Goal: Transaction & Acquisition: Book appointment/travel/reservation

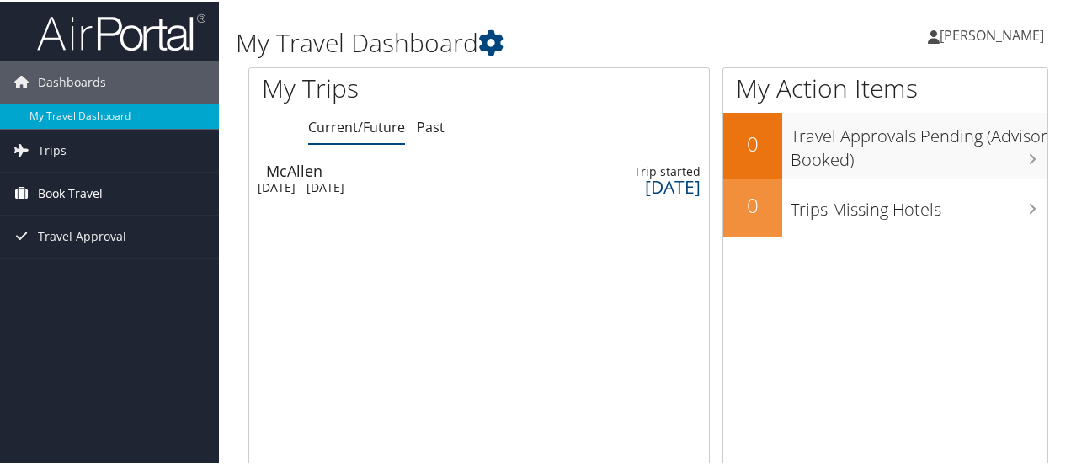
click at [59, 186] on span "Book Travel" at bounding box center [70, 192] width 65 height 42
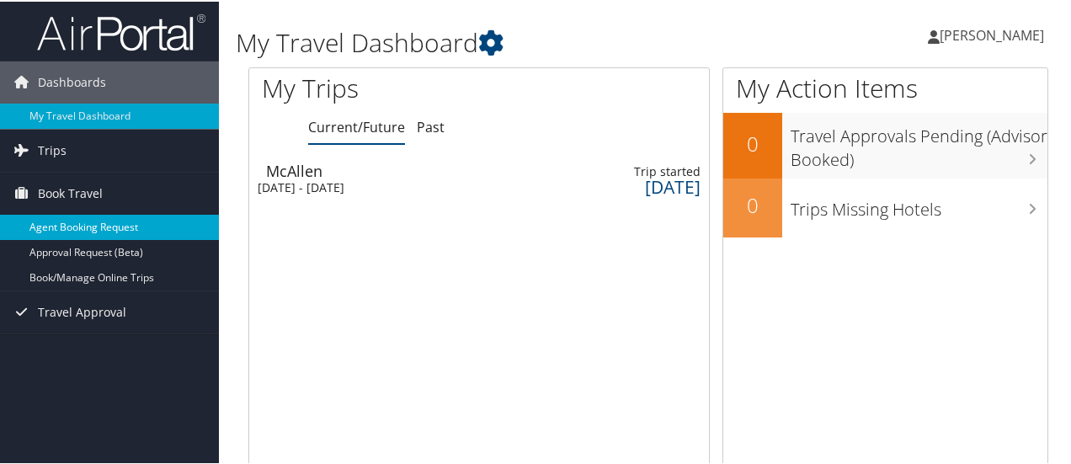
click at [92, 224] on link "Agent Booking Request" at bounding box center [109, 225] width 219 height 25
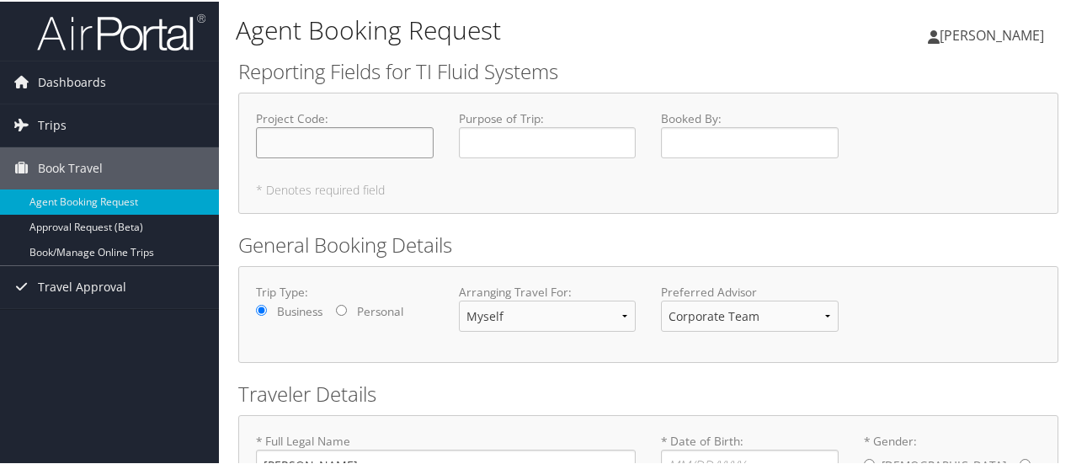
click at [333, 139] on input "Project Code : Required" at bounding box center [345, 140] width 178 height 31
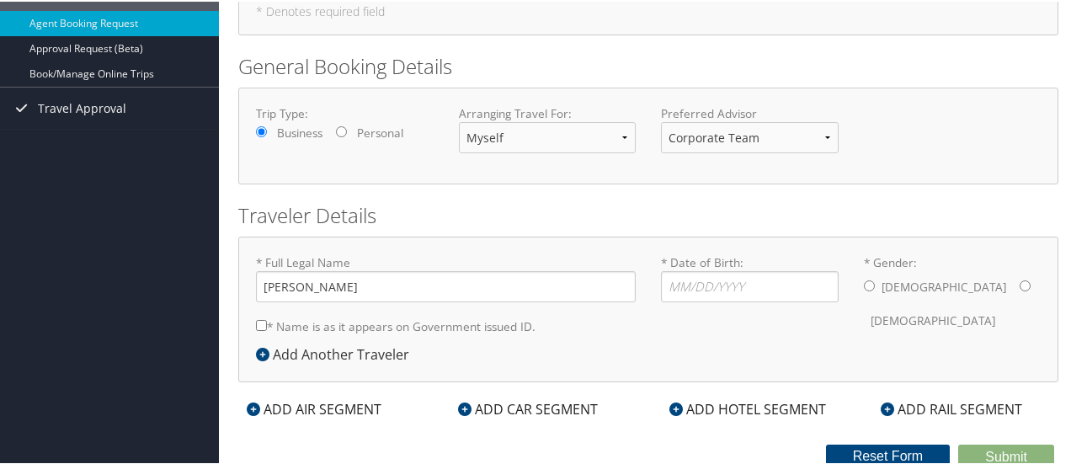
scroll to position [181, 0]
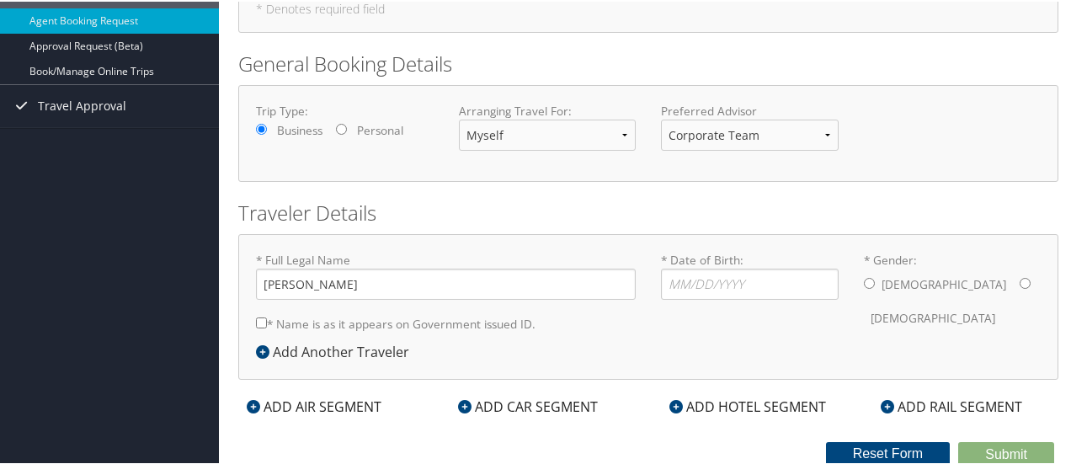
click at [317, 403] on div "ADD AIR SEGMENT" at bounding box center [314, 405] width 152 height 20
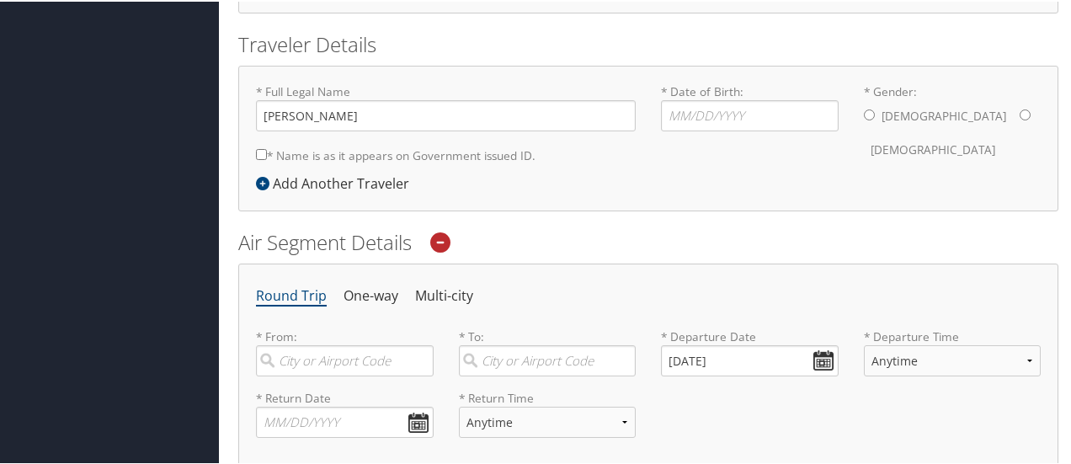
scroll to position [434, 0]
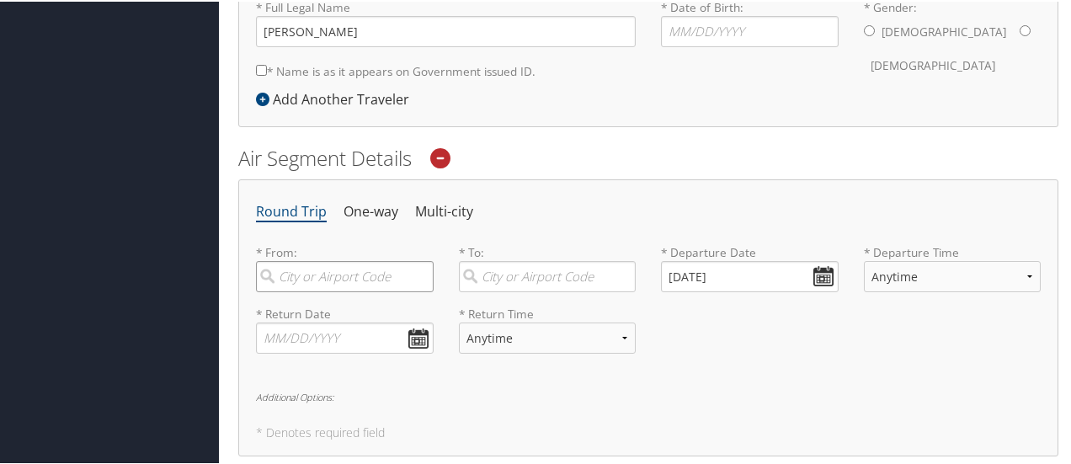
click at [301, 275] on input "search" at bounding box center [345, 274] width 178 height 31
click at [306, 272] on input "search" at bounding box center [345, 274] width 178 height 31
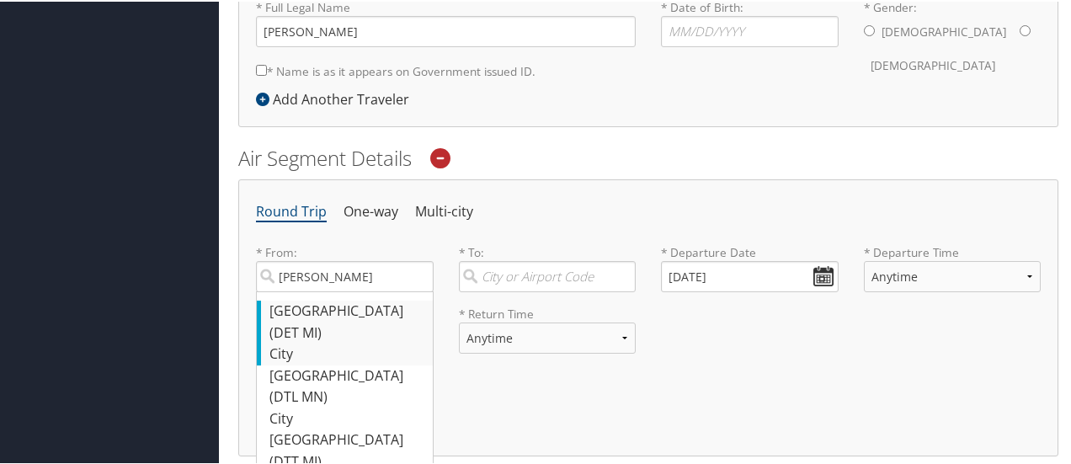
click at [323, 316] on div "Detroit (DET MI)" at bounding box center [346, 320] width 155 height 43
click at [323, 291] on input "detro" at bounding box center [345, 274] width 178 height 31
type input "Detroit (DET MI)"
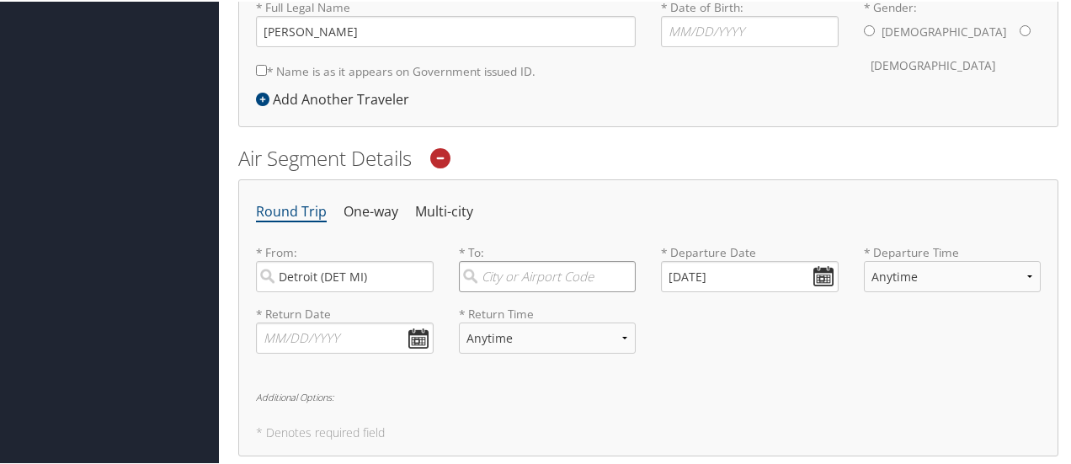
click at [512, 272] on input "search" at bounding box center [548, 274] width 178 height 31
click at [514, 342] on div "City" at bounding box center [549, 353] width 155 height 22
click at [514, 291] on input "mcall" at bounding box center [548, 274] width 178 height 31
type input "McAllen (MFE TX)"
click at [817, 276] on input "08/29/2025" at bounding box center [750, 274] width 178 height 31
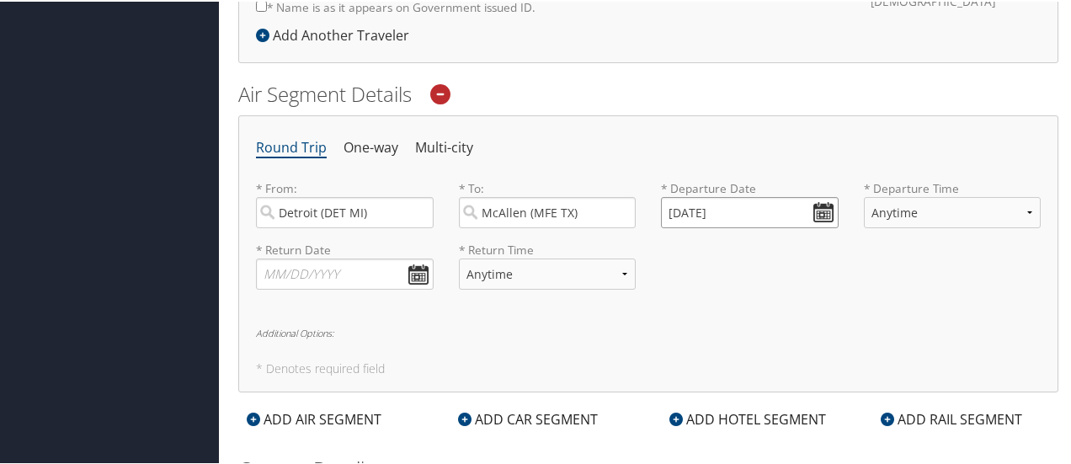
scroll to position [505, 0]
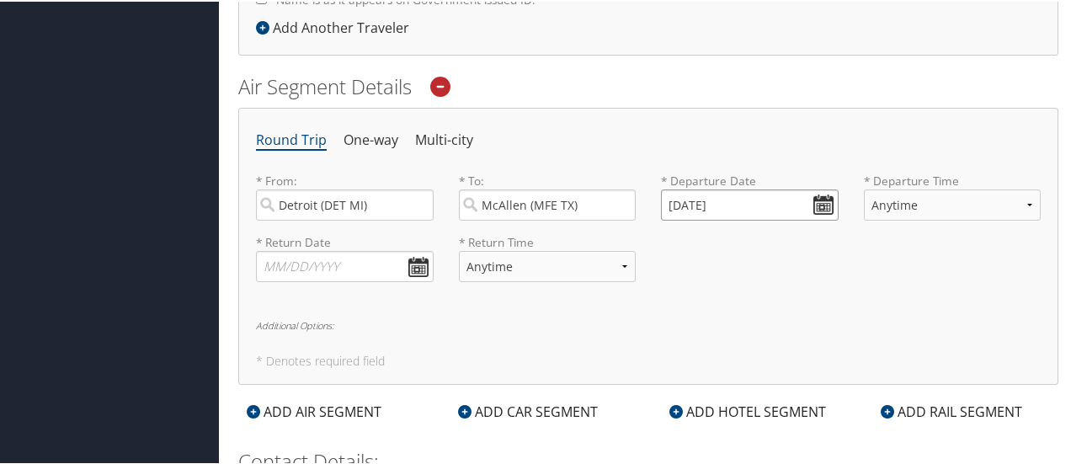
click at [821, 204] on input "08/29/2025" at bounding box center [750, 203] width 178 height 31
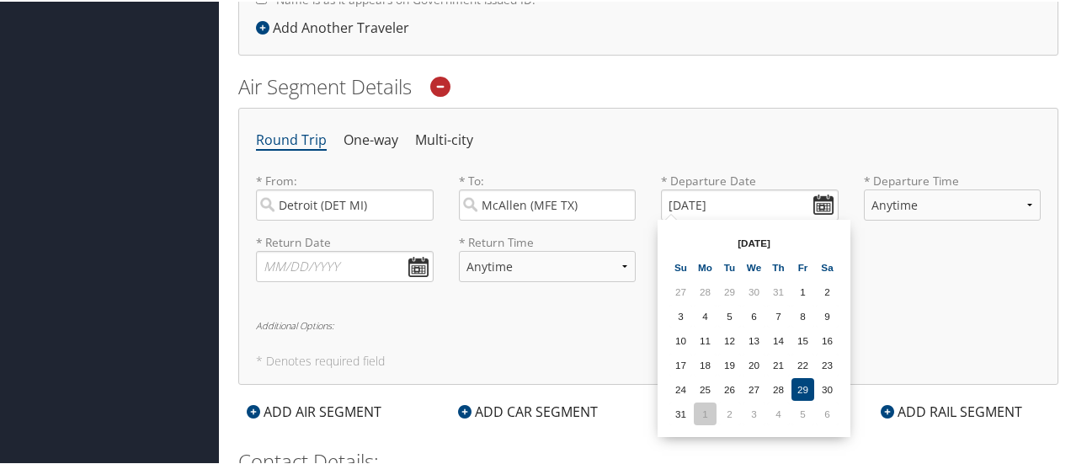
click at [709, 409] on td "1" at bounding box center [705, 412] width 23 height 23
type input "09/01/2025"
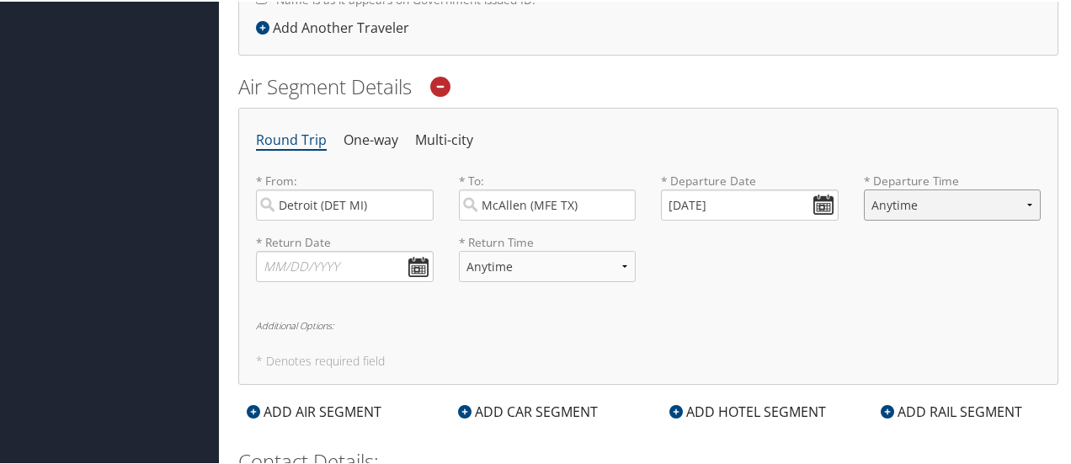
click at [936, 195] on select "Anytime Early Morning (5AM-7AM) Morning (7AM-12PM) Afternoon (12PM-5PM) Evening…" at bounding box center [953, 203] width 178 height 31
select select "12PM-5PM"
click at [864, 188] on select "Anytime Early Morning (5AM-7AM) Morning (7AM-12PM) Afternoon (12PM-5PM) Evening…" at bounding box center [953, 203] width 178 height 31
click at [942, 206] on select "Anytime Early Morning (5AM-7AM) Morning (7AM-12PM) Afternoon (12PM-5PM) Evening…" at bounding box center [953, 203] width 178 height 31
click at [864, 188] on select "Anytime Early Morning (5AM-7AM) Morning (7AM-12PM) Afternoon (12PM-5PM) Evening…" at bounding box center [953, 203] width 178 height 31
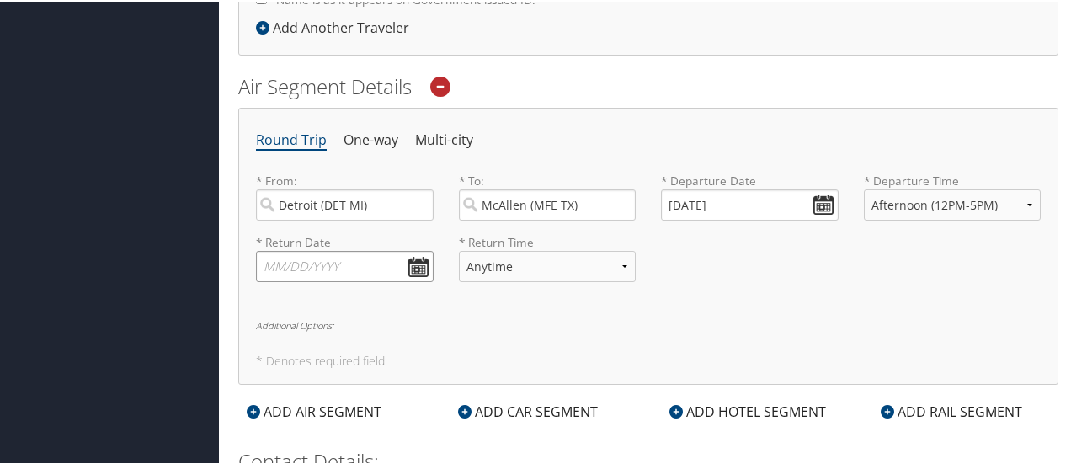
click at [416, 265] on input "text" at bounding box center [345, 264] width 178 height 31
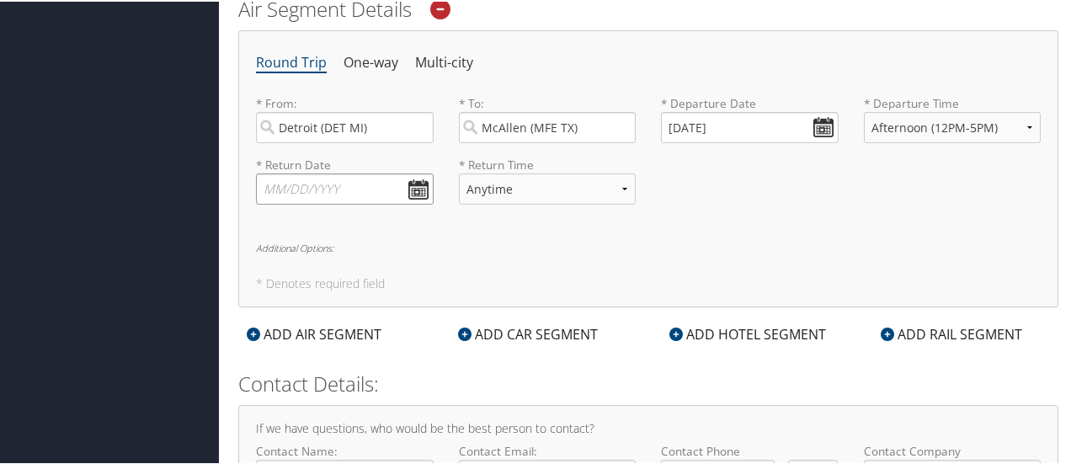
scroll to position [603, 0]
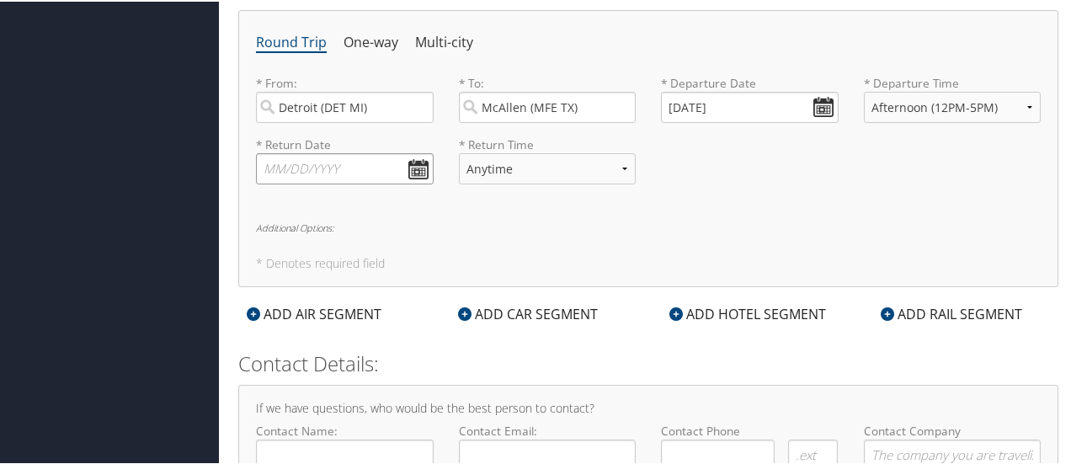
click at [419, 166] on input "text" at bounding box center [345, 167] width 178 height 31
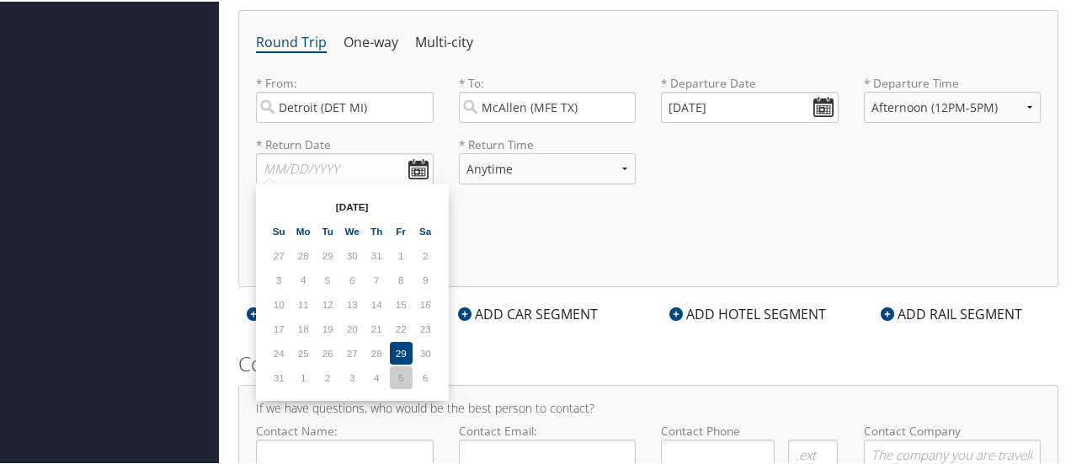
click at [397, 381] on td "5" at bounding box center [401, 376] width 23 height 23
type input "09/05/2025"
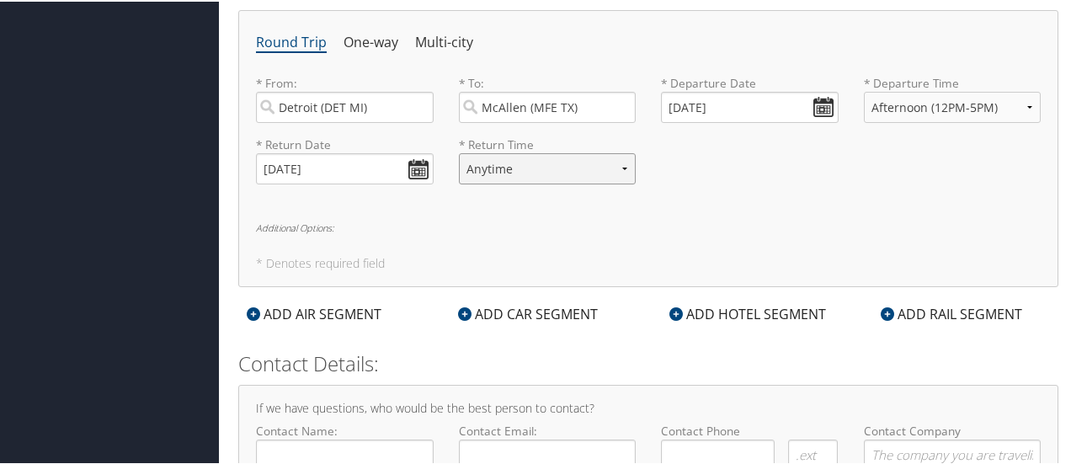
click at [554, 161] on select "Anytime Early Morning (5AM-7AM) Morning (7AM-12PM) Afternoon (12PM-5PM) Evening…" at bounding box center [548, 167] width 178 height 31
select select "7AM-12PM"
click at [459, 152] on select "Anytime Early Morning (5AM-7AM) Morning (7AM-12PM) Afternoon (12PM-5PM) Evening…" at bounding box center [548, 167] width 178 height 31
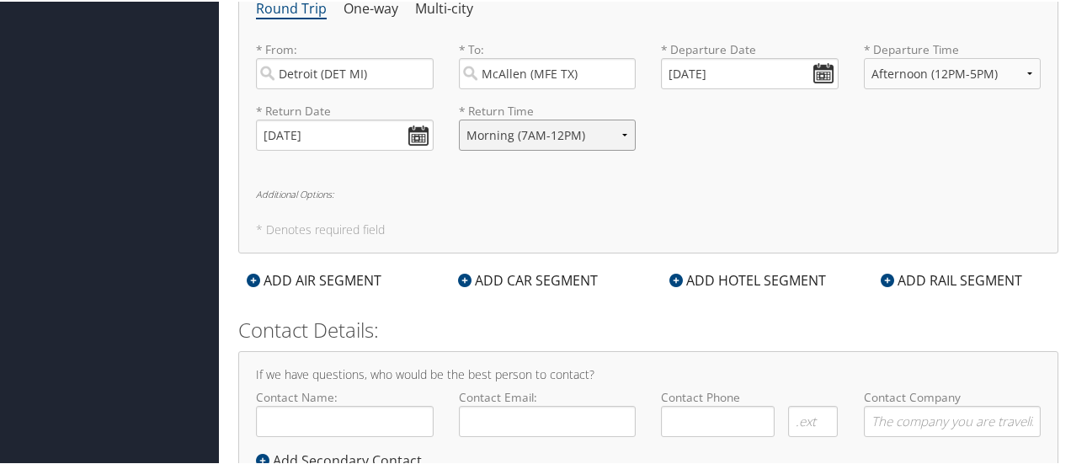
scroll to position [635, 0]
click at [744, 271] on div "ADD HOTEL SEGMENT" at bounding box center [747, 280] width 173 height 20
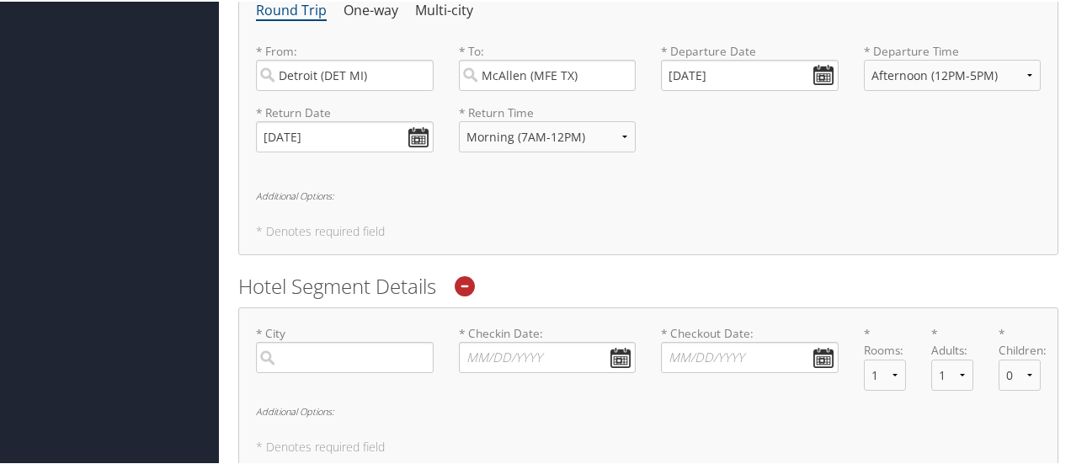
click at [744, 271] on h2 "Hotel Segment Details" at bounding box center [648, 284] width 820 height 29
click at [357, 357] on input "search" at bounding box center [345, 355] width 178 height 31
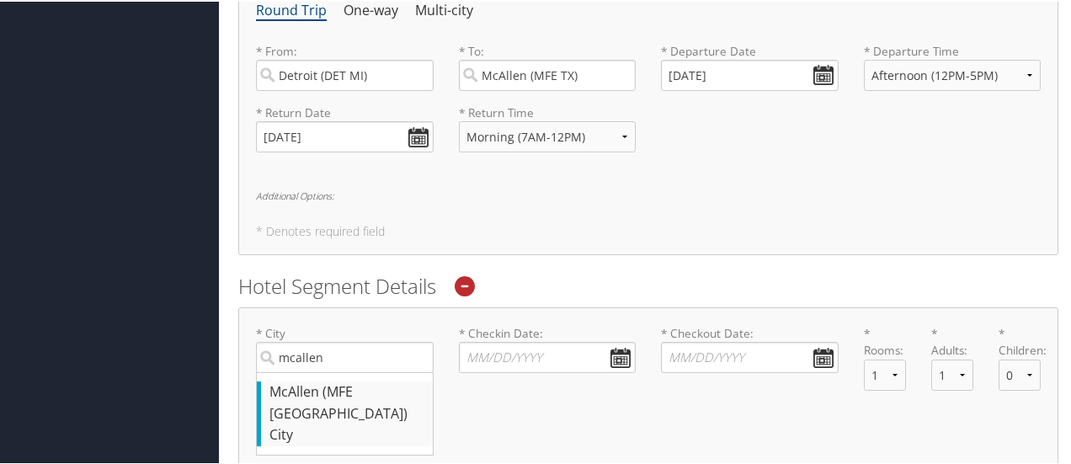
click at [339, 392] on div "McAllen (MFE TX)" at bounding box center [346, 401] width 155 height 43
click at [339, 371] on input "mcallen" at bounding box center [345, 355] width 178 height 31
type input "McAllen"
click at [615, 355] on input "* Checkin Date: Dates must be valid" at bounding box center [548, 355] width 178 height 31
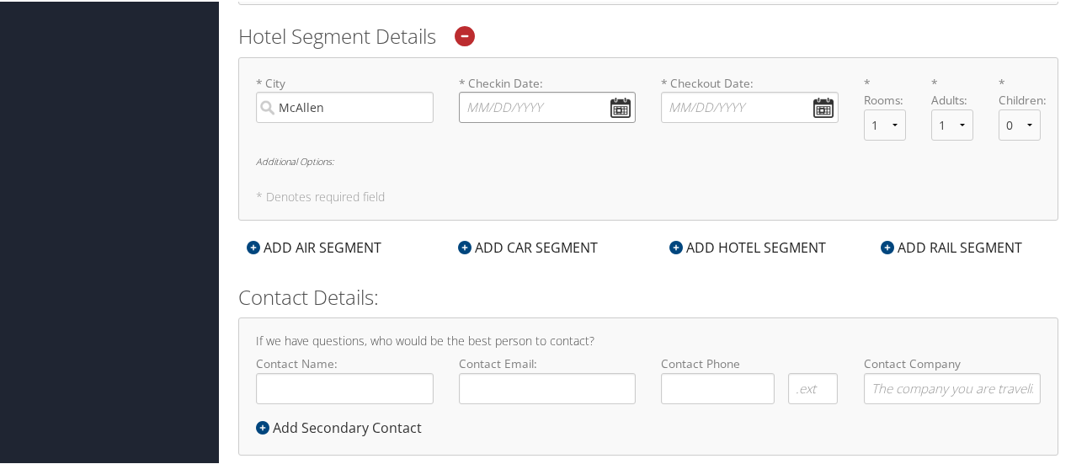
scroll to position [868, 0]
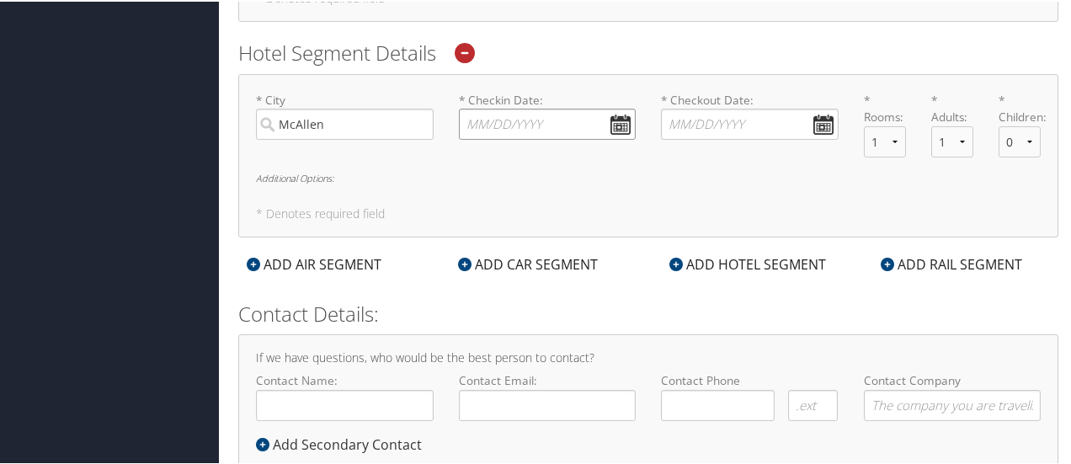
click at [617, 122] on input "* Checkin Date: Dates must be valid" at bounding box center [548, 122] width 178 height 31
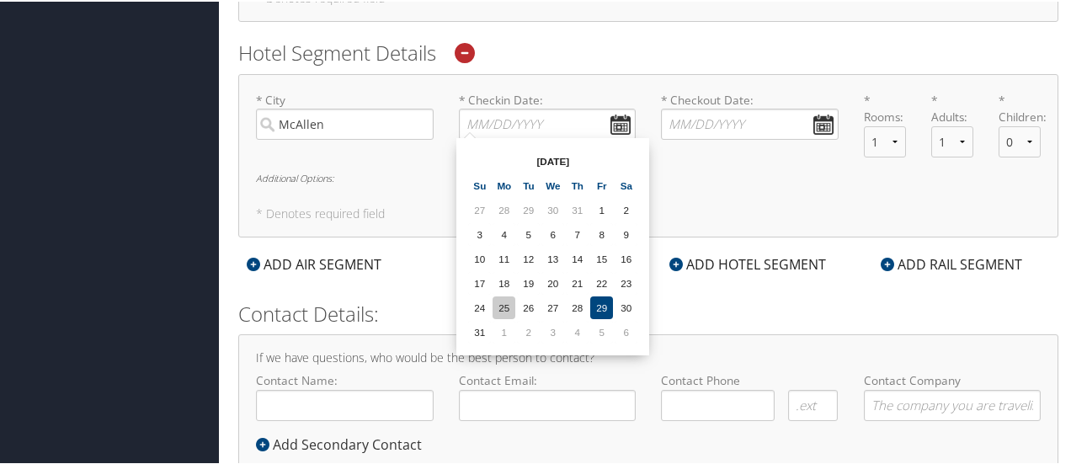
click at [505, 309] on td "25" at bounding box center [504, 306] width 23 height 23
type input "08/25/2025"
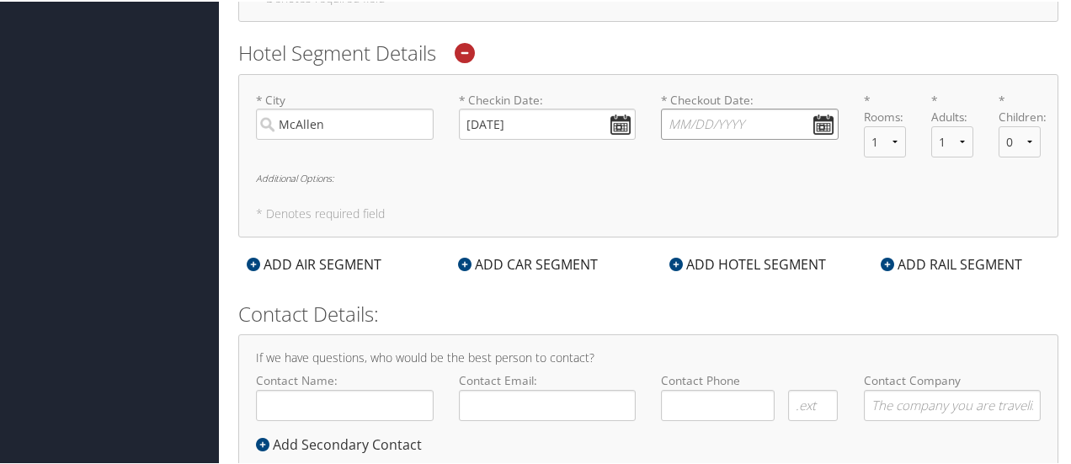
click at [828, 117] on input "* Checkout Date: Dates must be valid" at bounding box center [750, 122] width 178 height 31
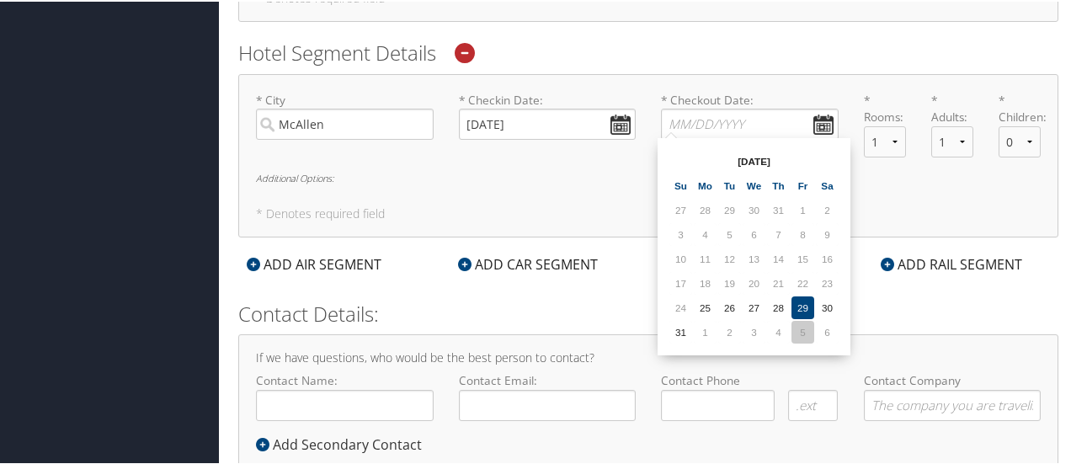
click at [800, 328] on td "5" at bounding box center [803, 330] width 23 height 23
type input "09/05/2025"
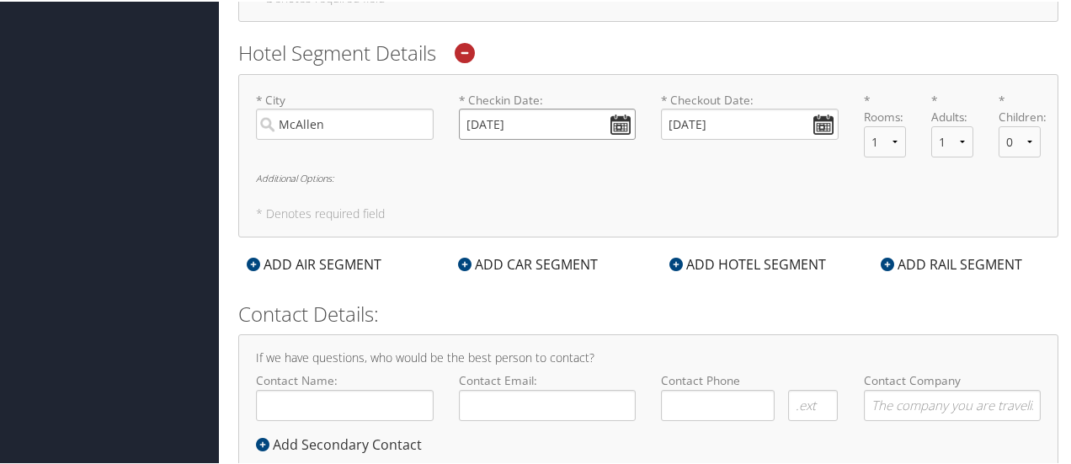
click at [617, 117] on input "08/25/2025" at bounding box center [548, 122] width 178 height 31
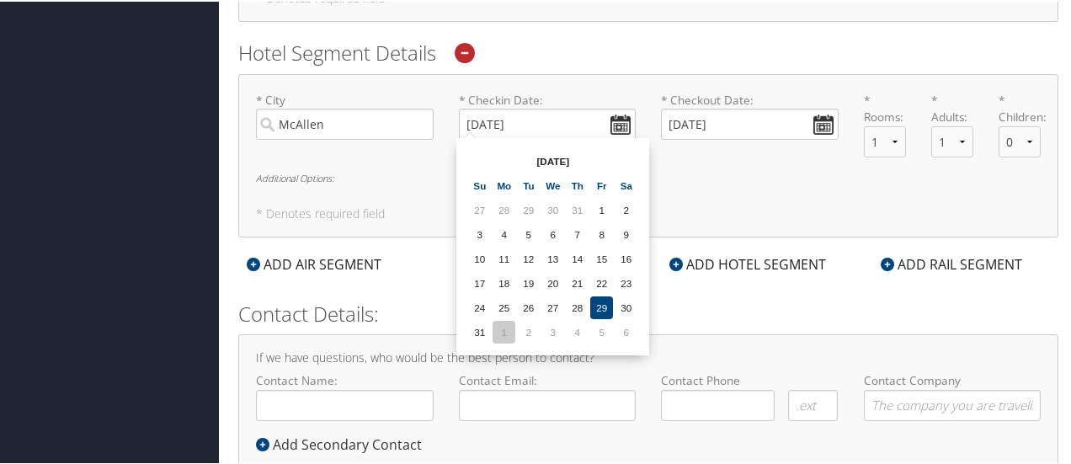
click at [504, 331] on td "1" at bounding box center [504, 330] width 23 height 23
type input "09/01/2025"
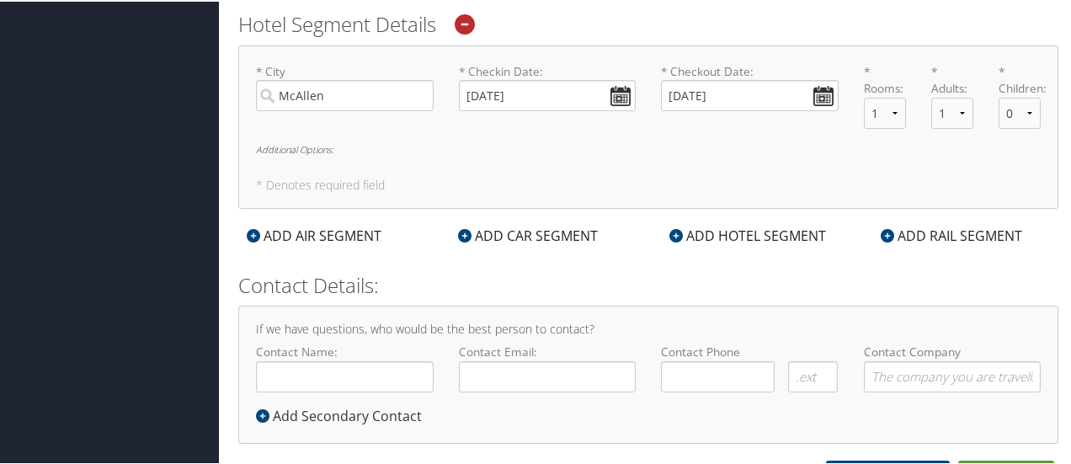
scroll to position [913, 0]
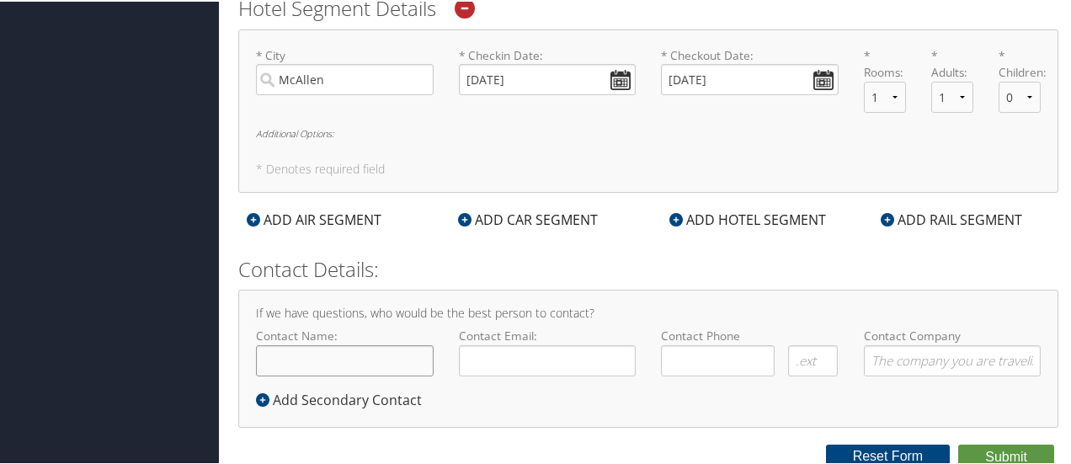
click at [336, 354] on input "Contact Name:" at bounding box center [345, 359] width 178 height 31
type input "[PERSON_NAME]"
type input "maoun@tifs.com"
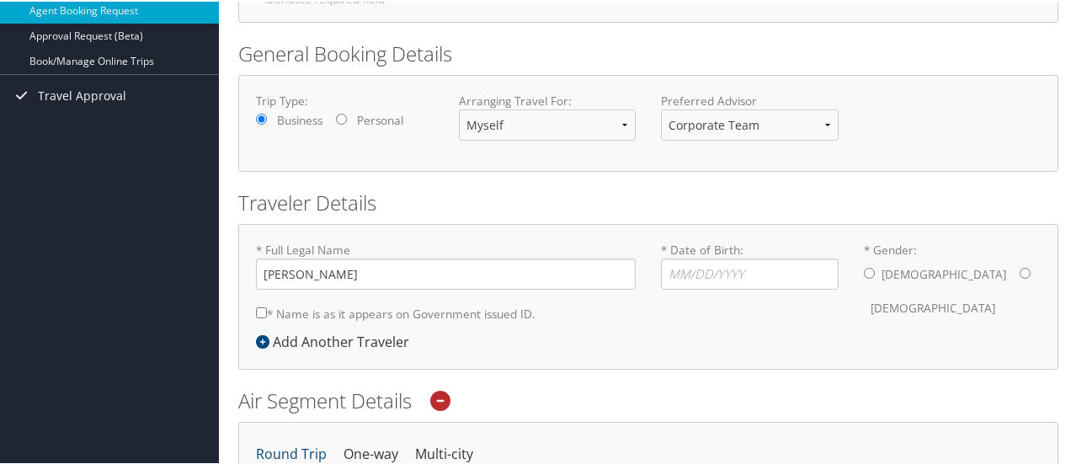
scroll to position [186, 0]
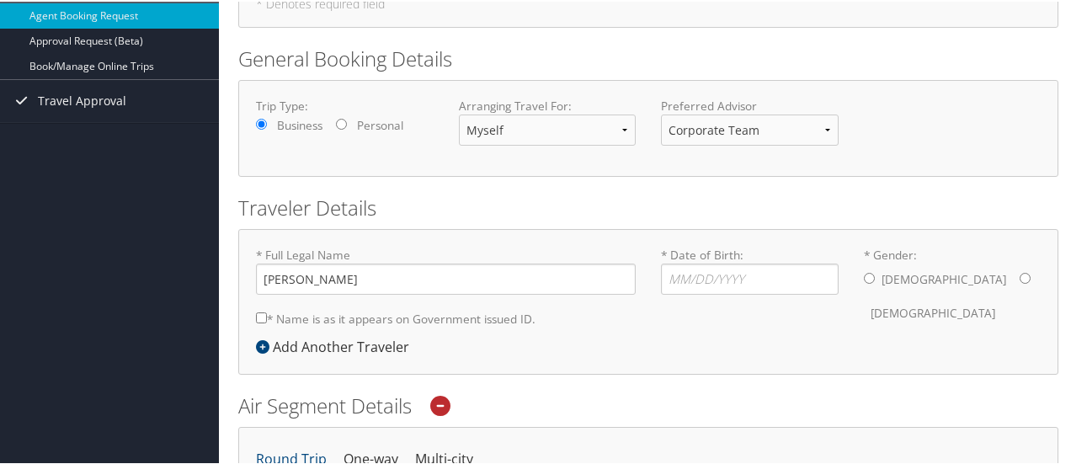
type input "(248) 289-2488"
click at [869, 274] on input "* Gender: Male Female" at bounding box center [869, 276] width 11 height 11
radio input "true"
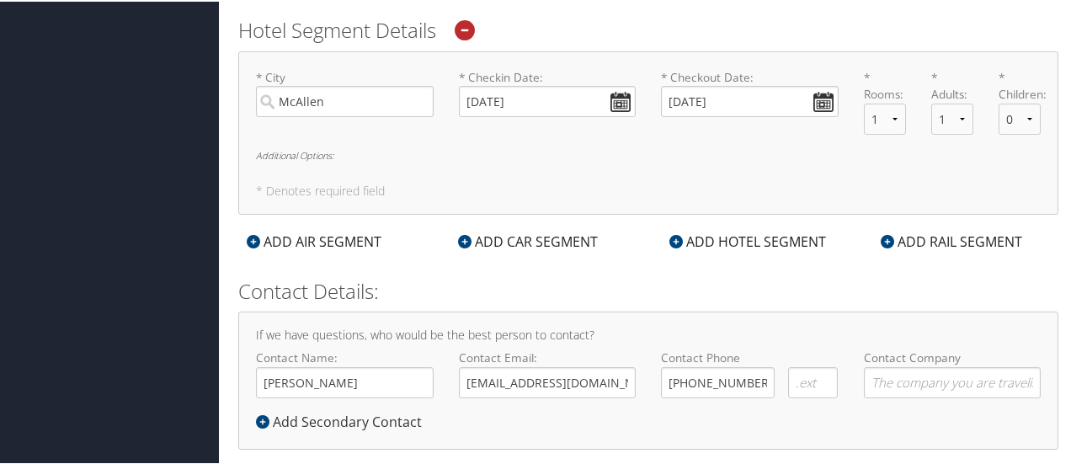
scroll to position [913, 0]
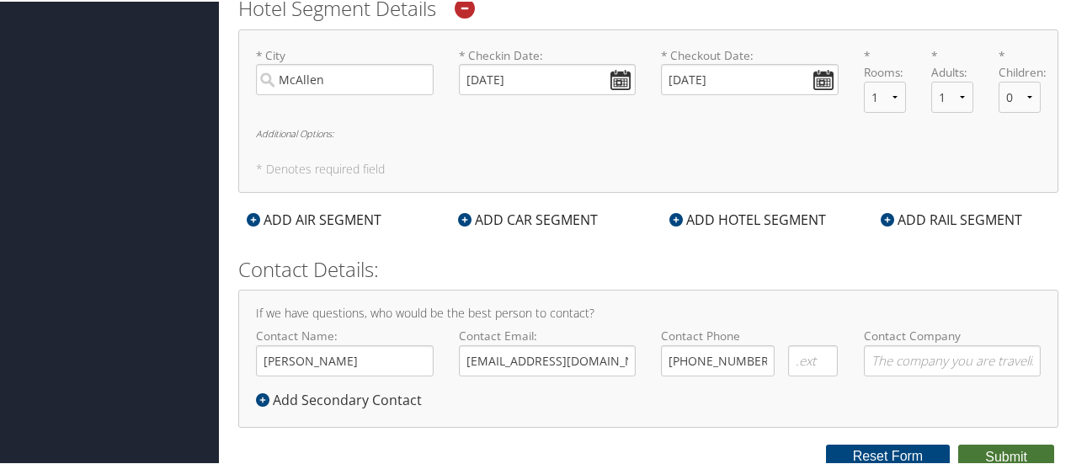
click at [996, 445] on button "Submit" at bounding box center [1006, 455] width 96 height 25
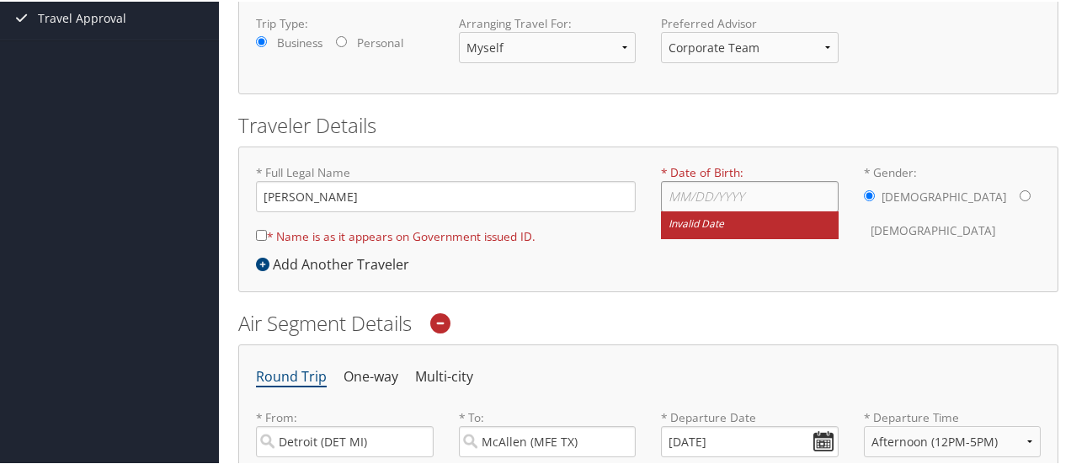
click at [719, 188] on input "* Date of Birth: Invalid Date" at bounding box center [750, 194] width 178 height 31
type input "12/26/1993"
click at [259, 235] on input "* Name is as it appears on Government issued ID." at bounding box center [261, 233] width 11 height 11
checkbox input "true"
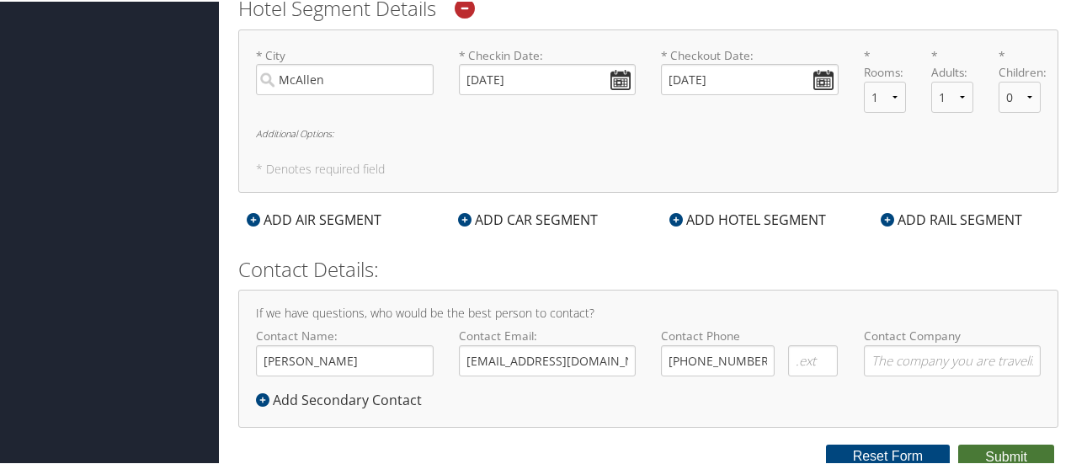
click at [1012, 447] on button "Submit" at bounding box center [1006, 455] width 96 height 25
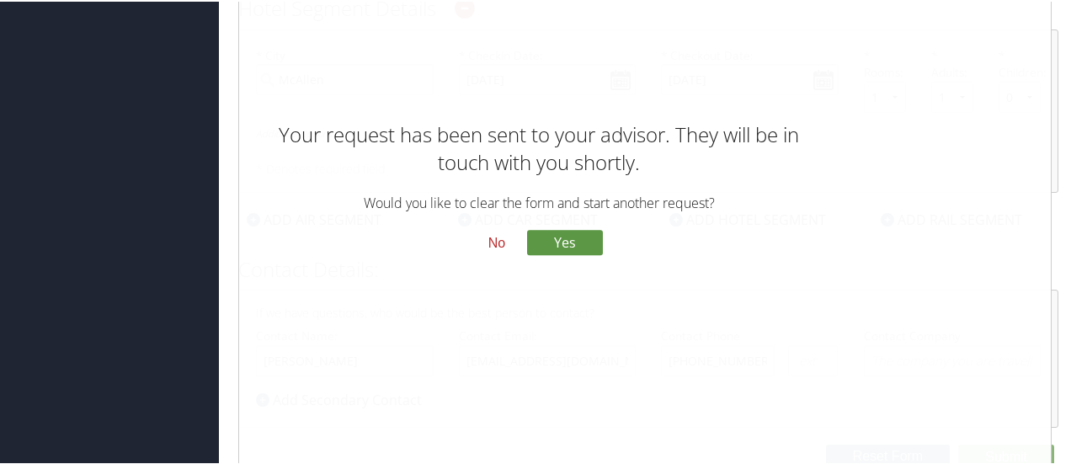
click at [504, 240] on button "No" at bounding box center [497, 242] width 44 height 29
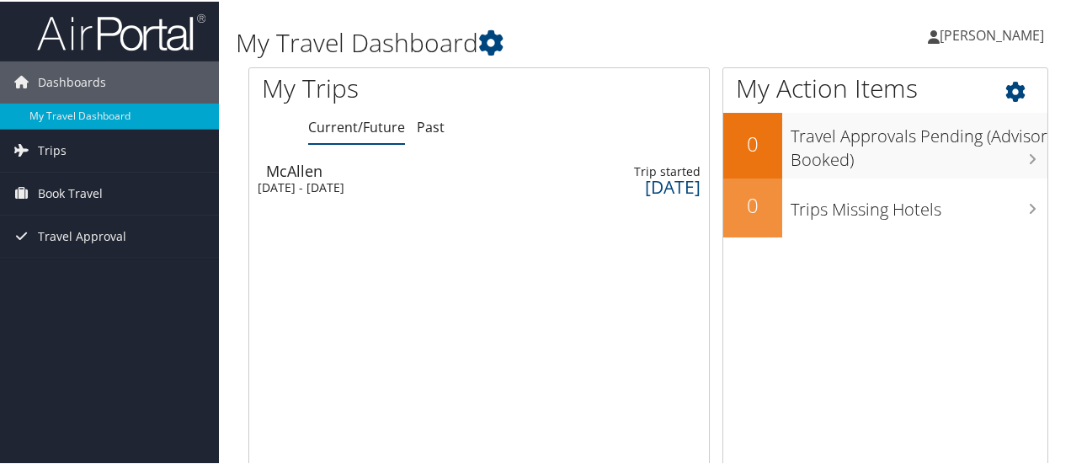
click at [1011, 92] on icon at bounding box center [1030, 86] width 50 height 29
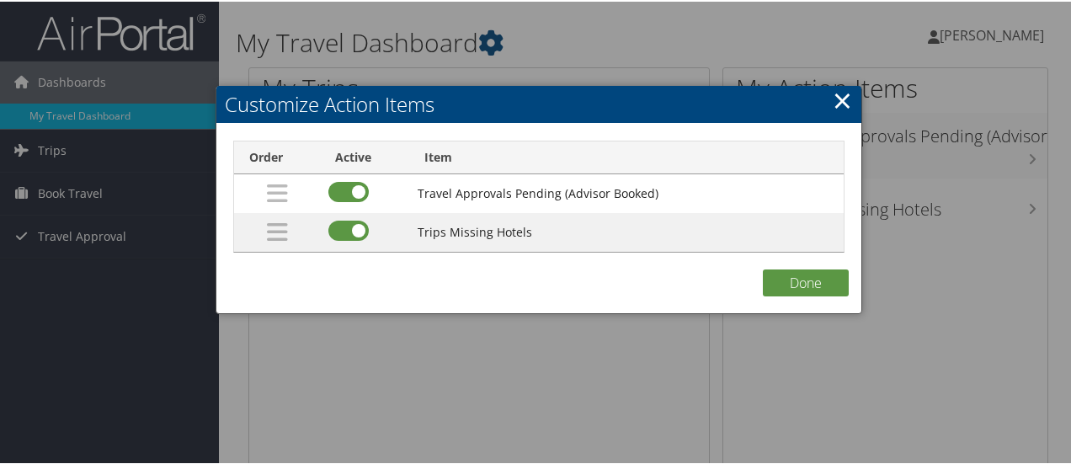
click at [807, 296] on div "Done" at bounding box center [538, 290] width 645 height 44
click at [845, 100] on link "×" at bounding box center [842, 99] width 19 height 34
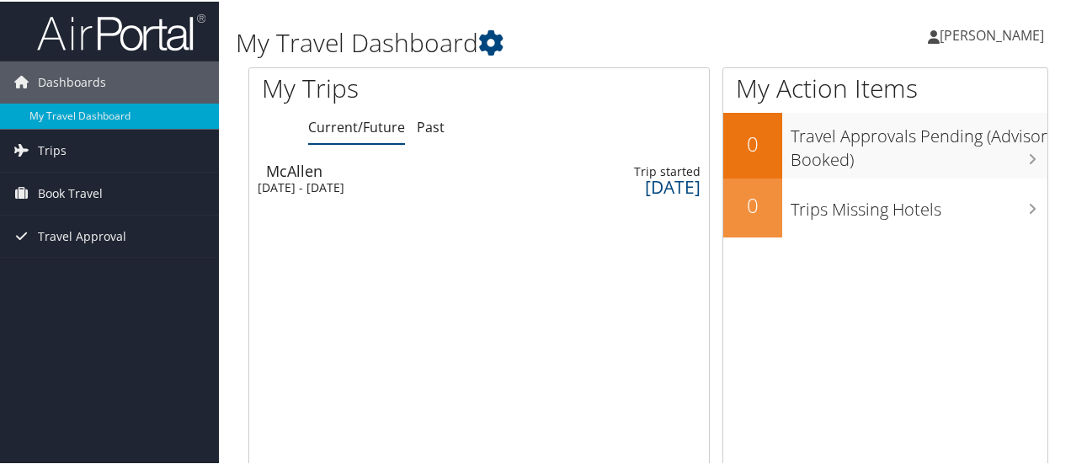
click at [947, 28] on span "[PERSON_NAME]" at bounding box center [992, 33] width 104 height 19
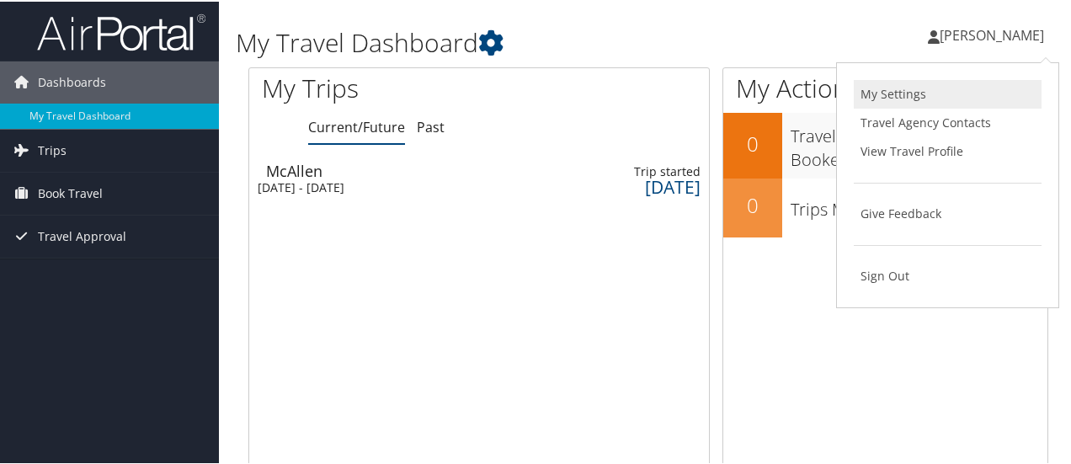
click at [888, 89] on link "My Settings" at bounding box center [948, 92] width 188 height 29
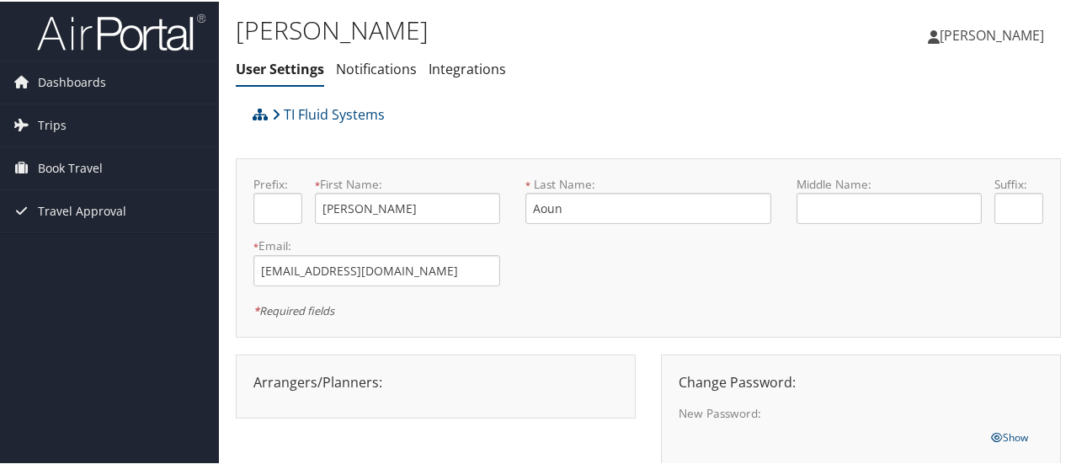
click at [984, 35] on span "[PERSON_NAME]" at bounding box center [992, 33] width 104 height 19
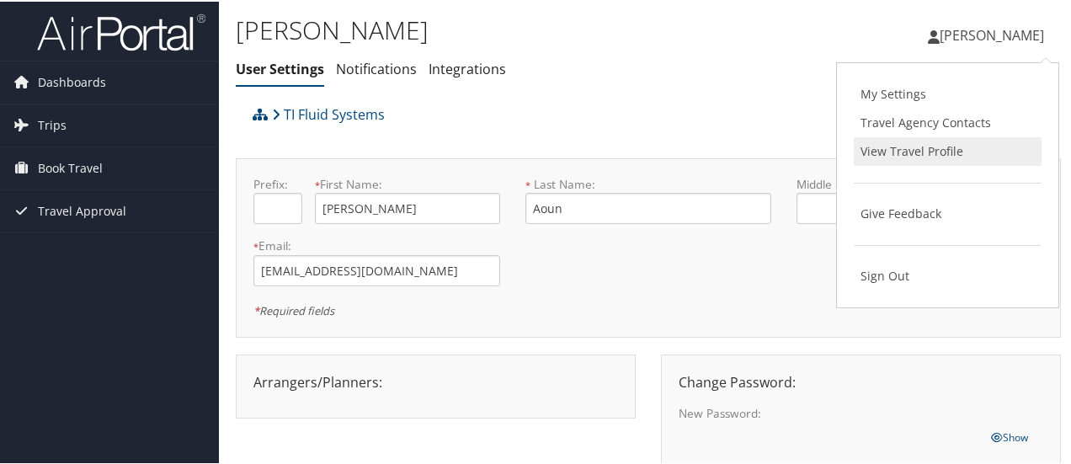
click at [935, 146] on link "View Travel Profile" at bounding box center [948, 150] width 188 height 29
